Goal: Transaction & Acquisition: Purchase product/service

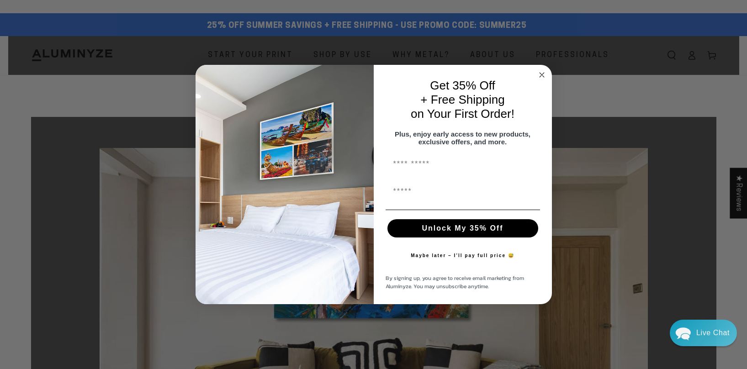
click at [543, 70] on circle "Close dialog" at bounding box center [541, 75] width 11 height 11
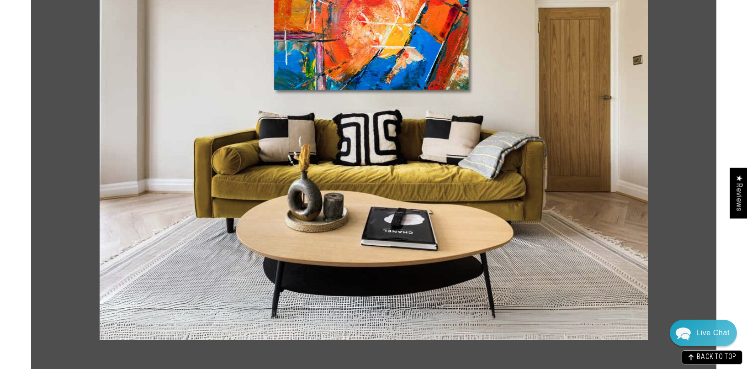
click at [387, 183] on img at bounding box center [374, 130] width 548 height 421
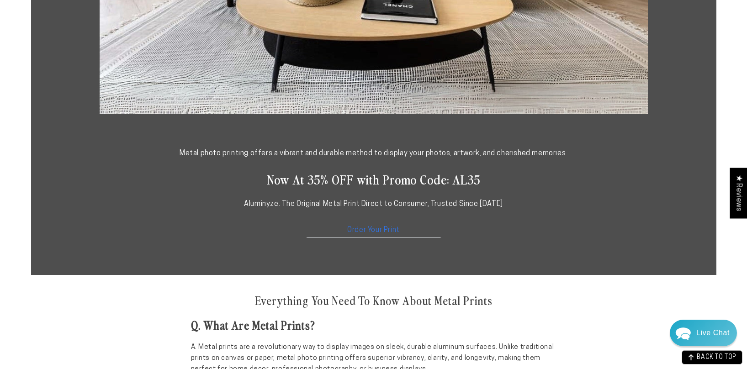
scroll to position [457, 0]
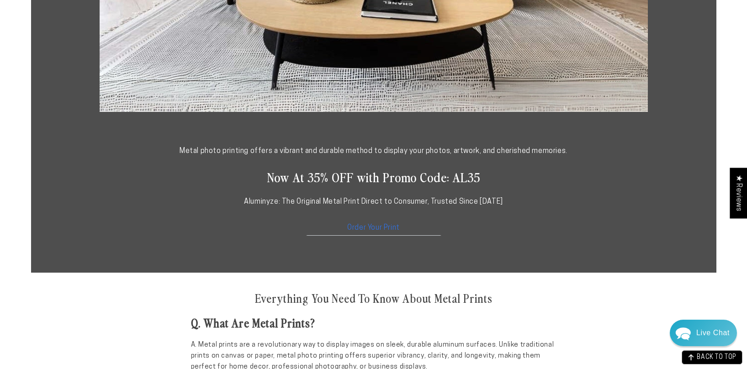
click at [369, 226] on link "Order Your Print" at bounding box center [373, 226] width 137 height 20
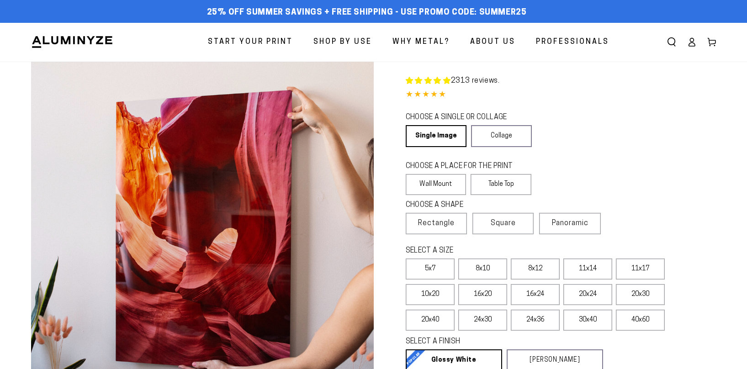
select select "**********"
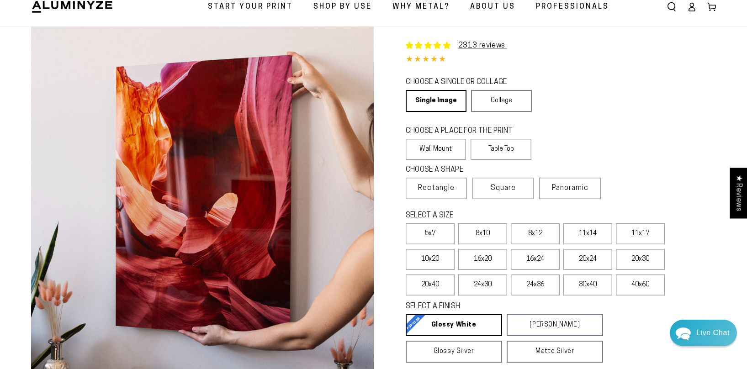
scroll to position [46, 0]
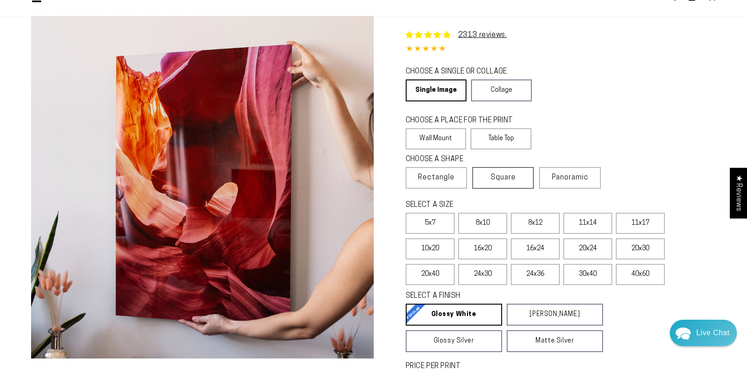
click at [488, 178] on label "Square" at bounding box center [502, 177] width 61 height 21
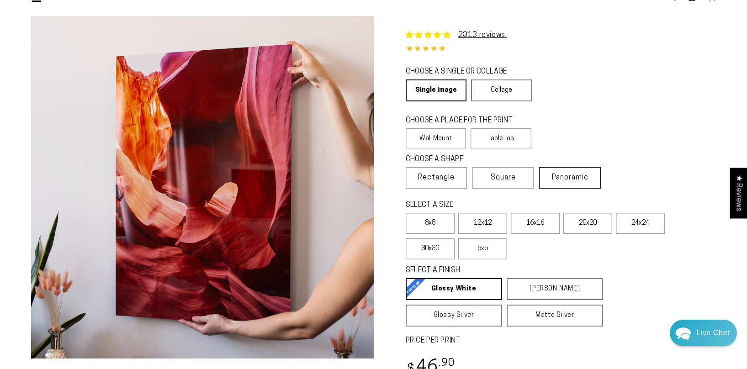
click at [553, 171] on label "Panoramic" at bounding box center [569, 177] width 61 height 21
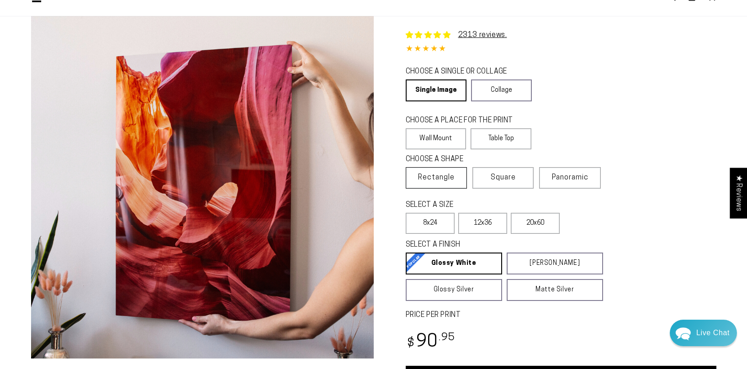
click at [463, 171] on label "Rectangle" at bounding box center [436, 177] width 61 height 21
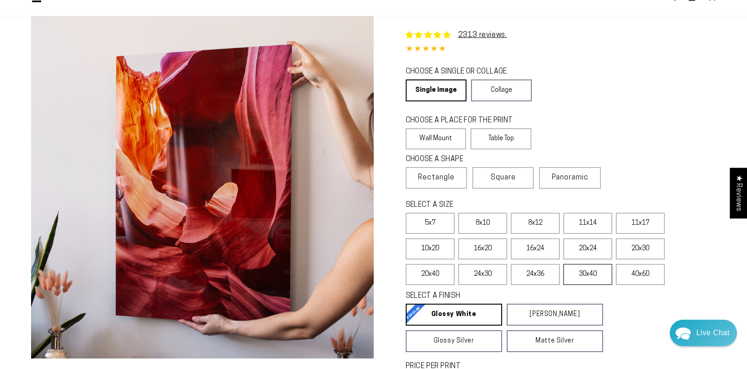
click at [586, 276] on label "30x40" at bounding box center [587, 274] width 49 height 21
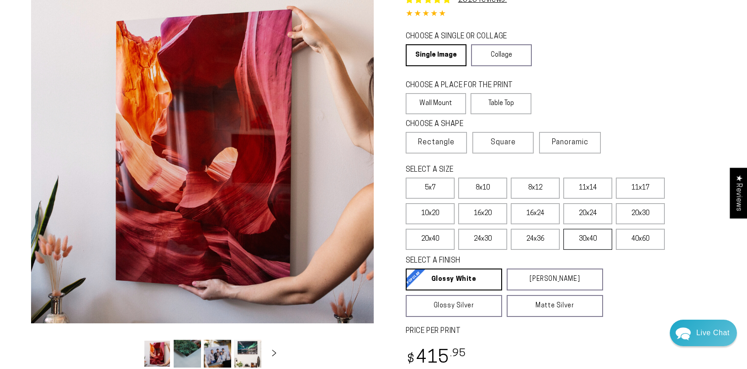
scroll to position [91, 0]
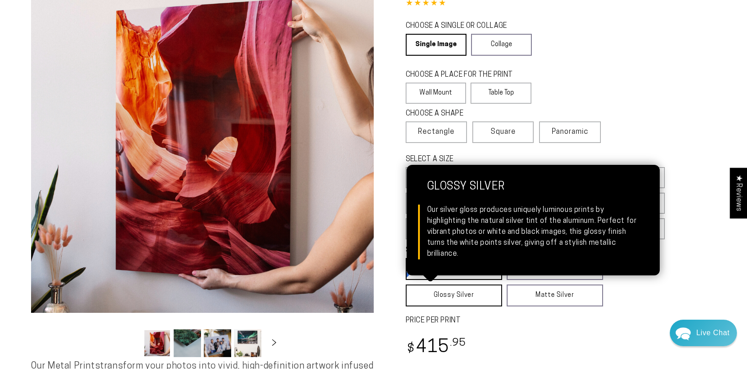
click at [480, 292] on link "Glossy Silver Glossy Silver Our silver gloss produces uniquely luminous prints …" at bounding box center [454, 295] width 96 height 22
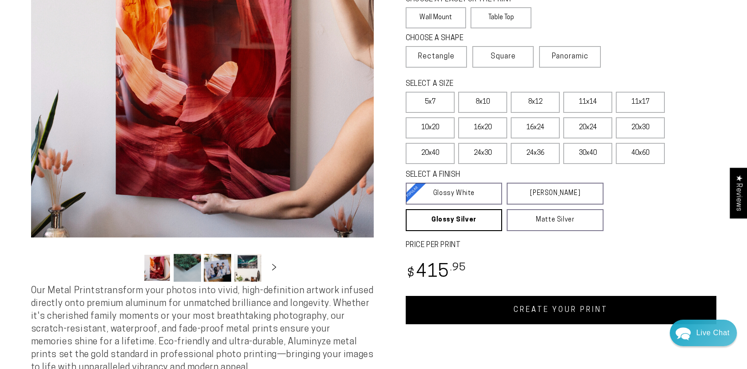
scroll to position [183, 0]
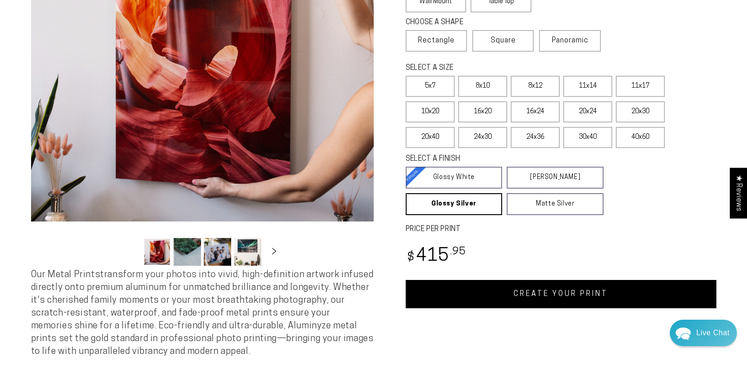
click at [548, 296] on link "CREATE YOUR PRINT" at bounding box center [561, 294] width 311 height 28
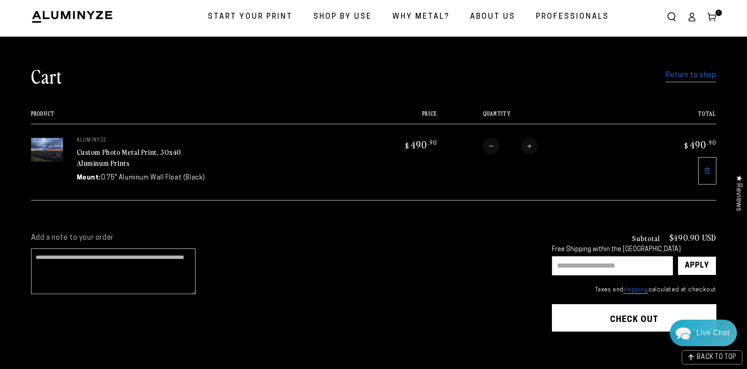
scroll to position [46, 0]
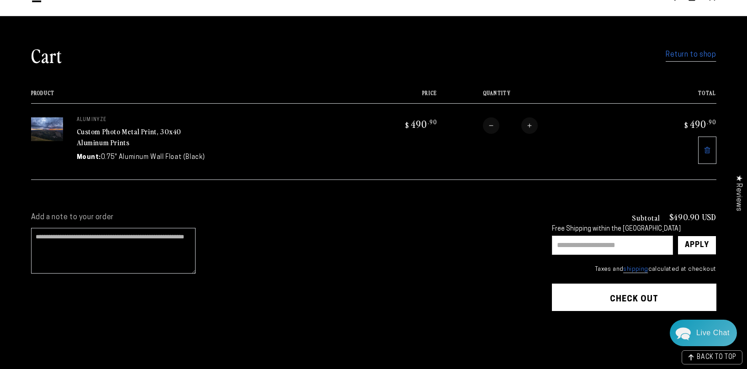
click at [575, 246] on input "text" at bounding box center [612, 245] width 121 height 19
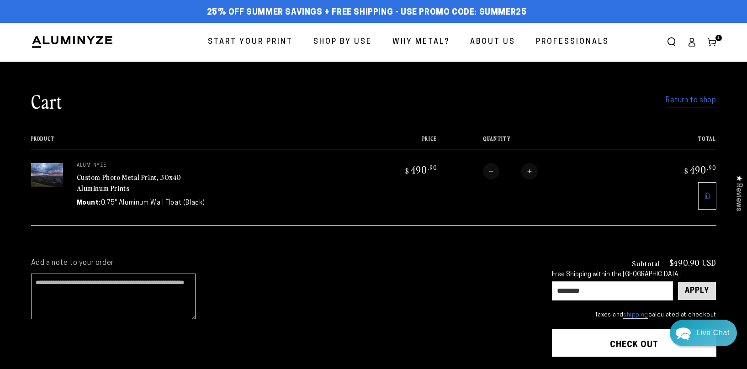
type input "********"
click at [690, 285] on div "Apply" at bounding box center [697, 291] width 24 height 18
